Goal: Check status

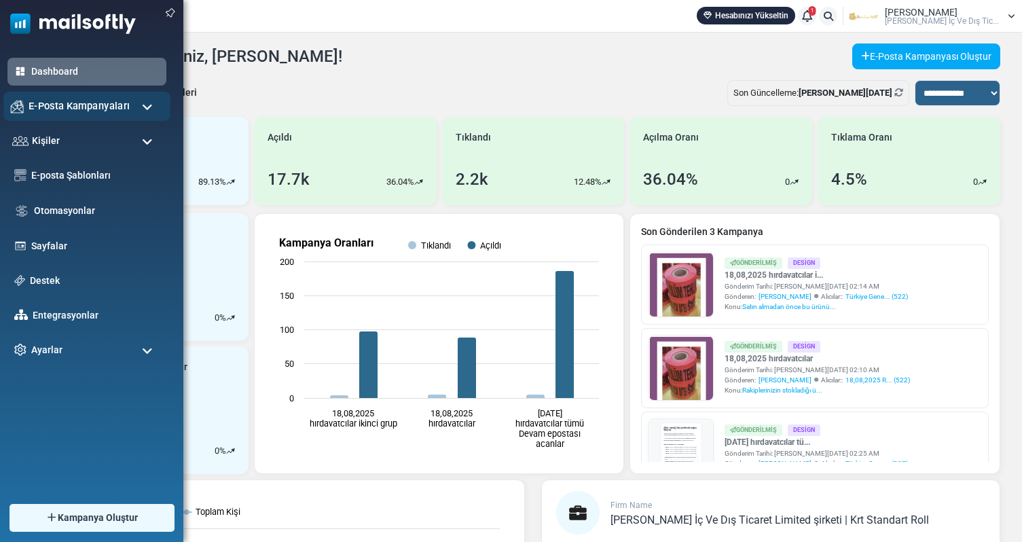
click at [107, 112] on span "E-Posta Kampanyaları" at bounding box center [79, 105] width 101 height 15
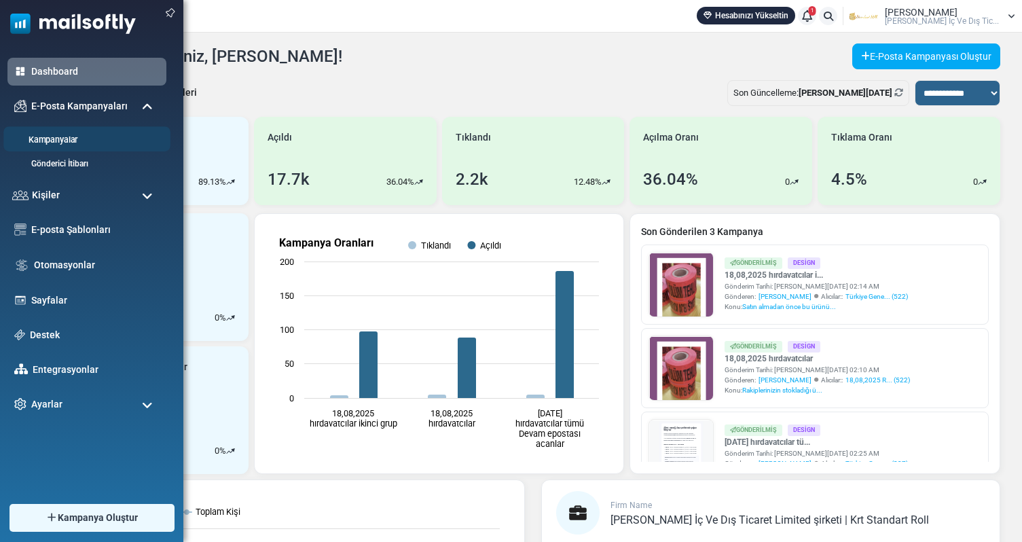
click at [51, 141] on link "Kampanyalar" at bounding box center [84, 140] width 163 height 13
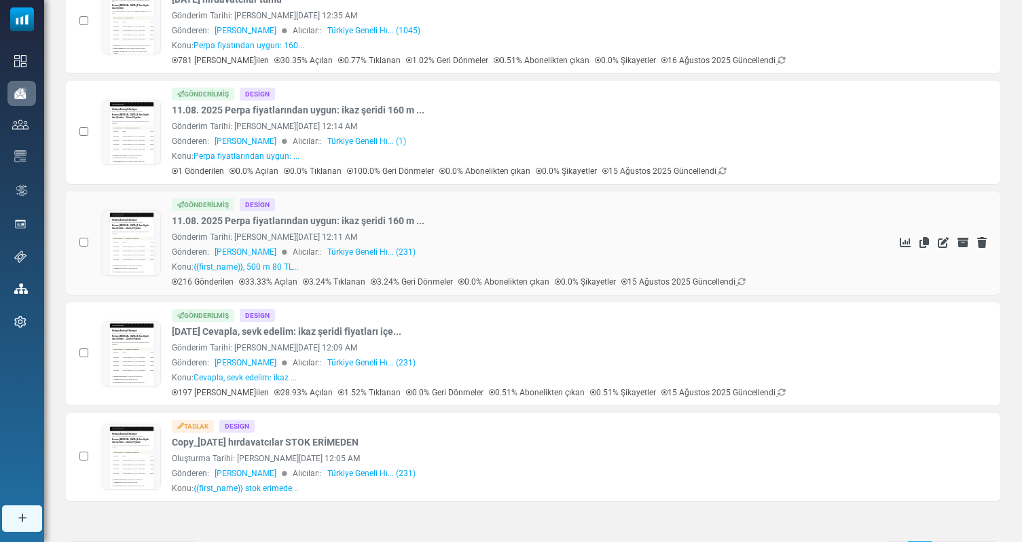
scroll to position [592, 0]
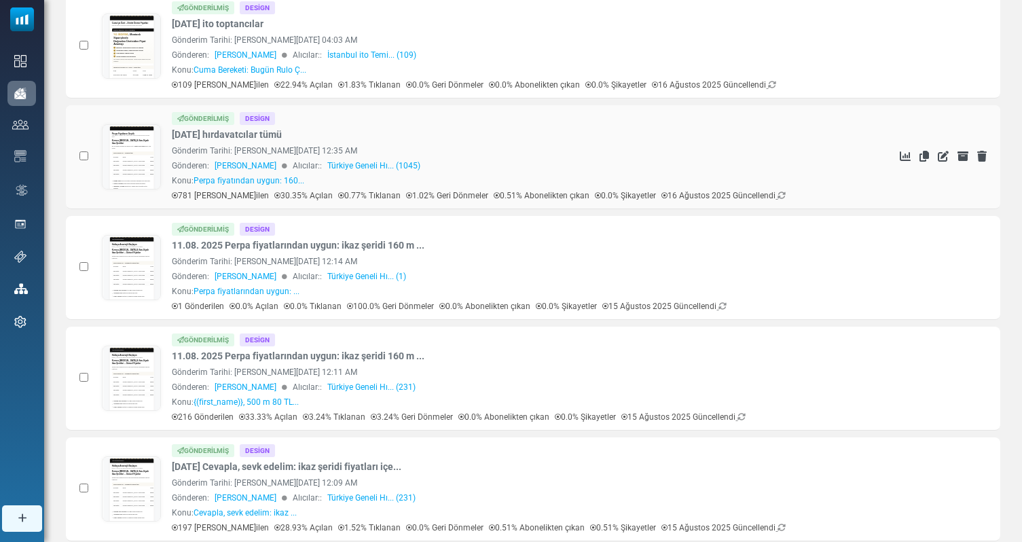
click at [231, 126] on div "Gönderilmiş Design [DATE] hırdavatcılar tümü Gönderim Tarihi: [PERSON_NAME][DAT…" at bounding box center [523, 157] width 702 height 90
click at [228, 136] on link "[DATE] hırdavatcılar tümü" at bounding box center [227, 135] width 110 height 14
